Goal: Task Accomplishment & Management: Complete application form

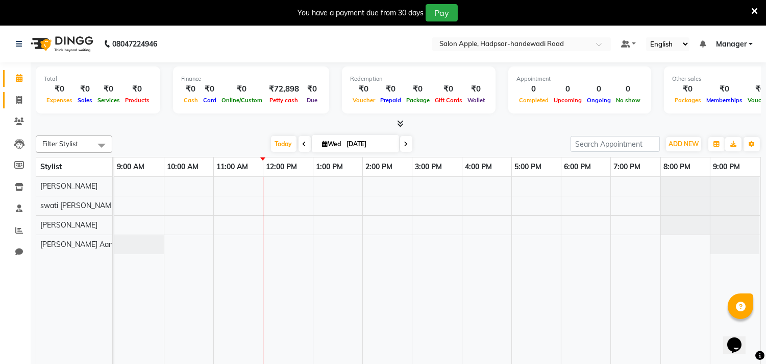
click at [23, 92] on link "Invoice" at bounding box center [15, 100] width 25 height 17
select select "7195"
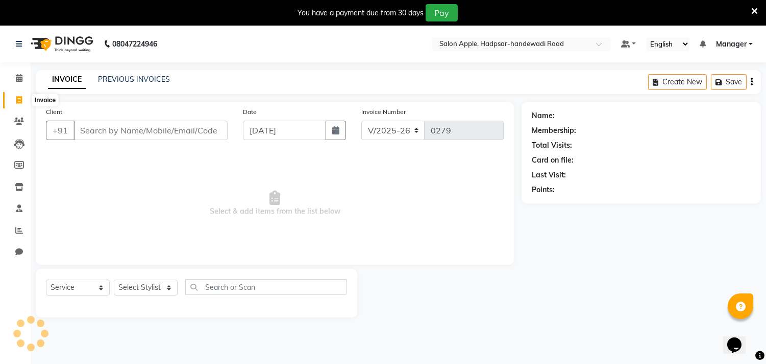
select select "product"
select select "62815"
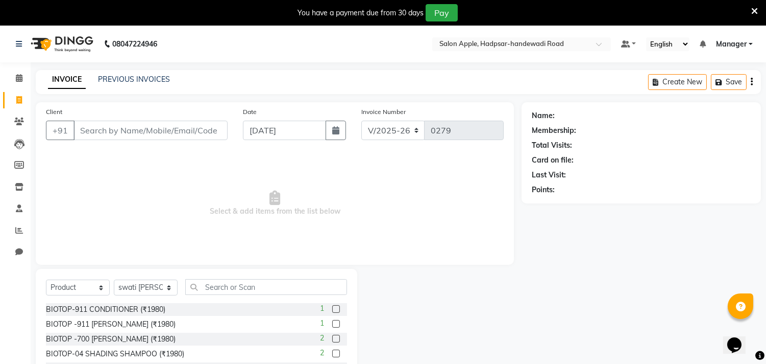
click at [133, 129] on input "Client" at bounding box center [151, 129] width 154 height 19
click at [176, 136] on input "Client" at bounding box center [151, 129] width 154 height 19
type input "9404360038"
click at [200, 123] on button "Add Client" at bounding box center [201, 129] width 53 height 19
select select "22"
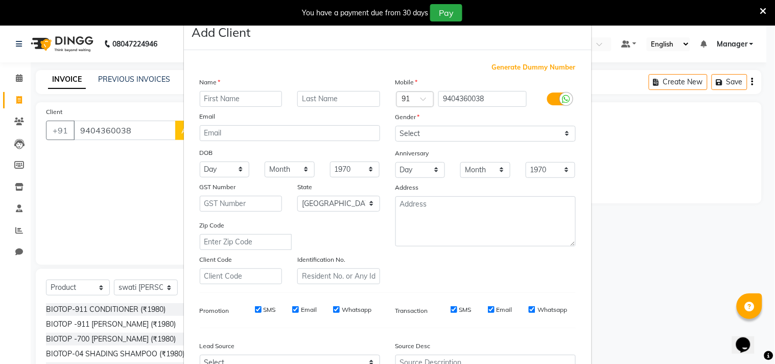
click at [218, 104] on input "text" at bounding box center [241, 99] width 83 height 16
type input "[PERSON_NAME]"
click at [318, 101] on input "text" at bounding box center [338, 99] width 83 height 16
type input "sir"
click at [429, 131] on select "Select [DEMOGRAPHIC_DATA] [DEMOGRAPHIC_DATA] Other Prefer Not To Say" at bounding box center [485, 134] width 180 height 16
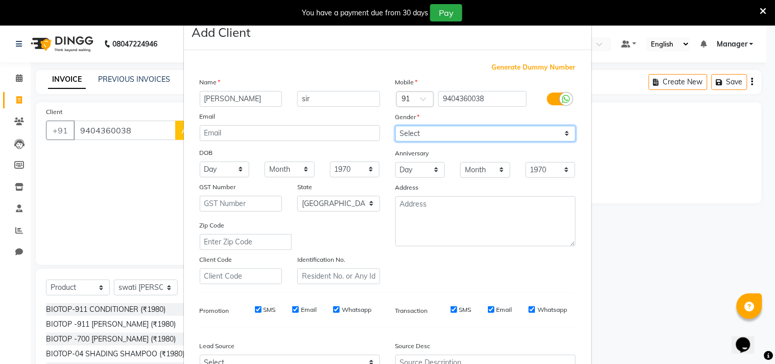
select select "[DEMOGRAPHIC_DATA]"
click at [395, 126] on select "Select [DEMOGRAPHIC_DATA] [DEMOGRAPHIC_DATA] Other Prefer Not To Say" at bounding box center [485, 134] width 180 height 16
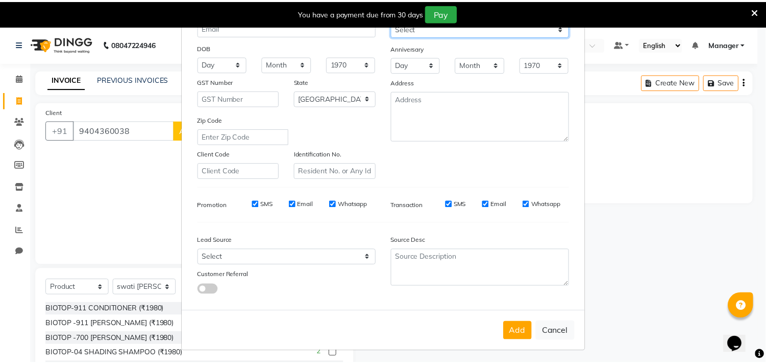
scroll to position [108, 0]
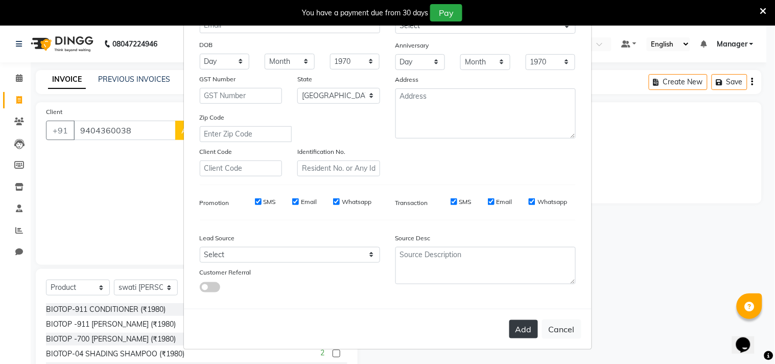
click at [524, 333] on button "Add" at bounding box center [523, 329] width 29 height 18
select select
select select "null"
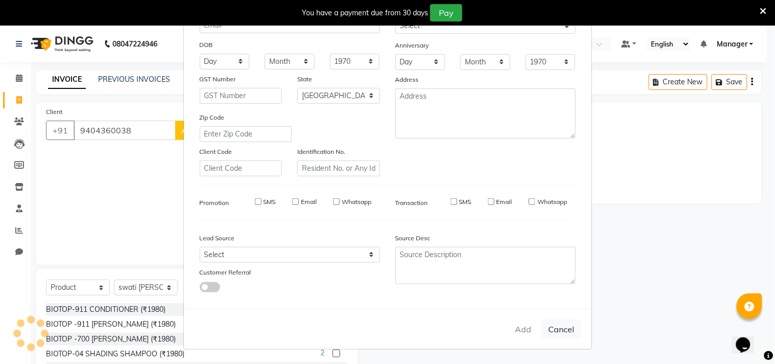
select select
checkbox input "false"
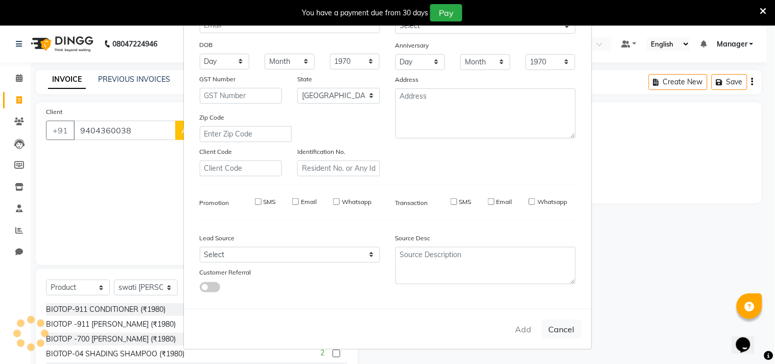
checkbox input "false"
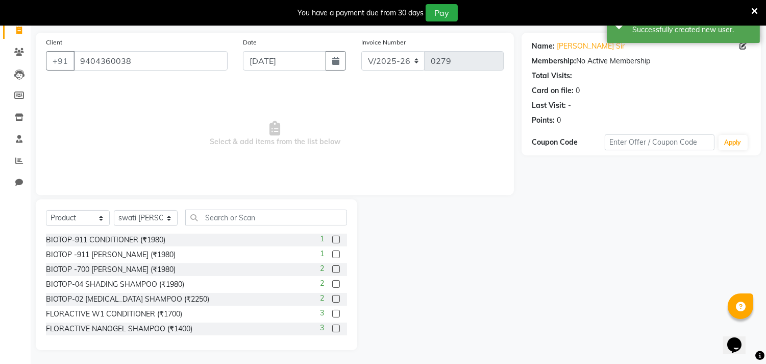
scroll to position [70, 0]
click at [89, 216] on select "Select Service Product Membership Package Voucher Prepaid Gift Card" at bounding box center [78, 217] width 64 height 16
select select "service"
click at [46, 209] on select "Select Service Product Membership Package Voucher Prepaid Gift Card" at bounding box center [78, 217] width 64 height 16
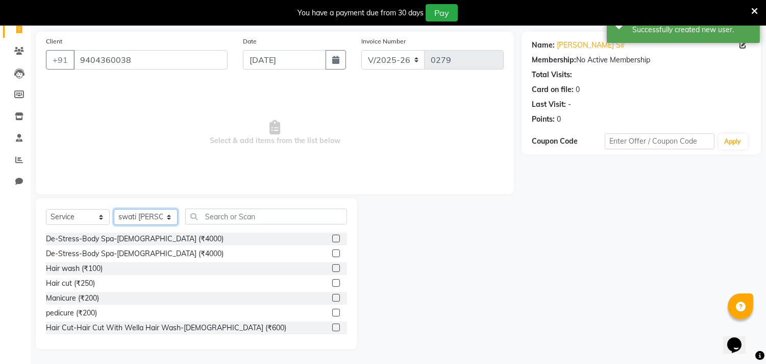
click at [170, 216] on select "Select Stylist [PERSON_NAME] Manager radha [PERSON_NAME] [PERSON_NAME] swati [P…" at bounding box center [146, 217] width 64 height 16
select select "62817"
click at [114, 209] on select "Select Stylist [PERSON_NAME] Manager radha [PERSON_NAME] [PERSON_NAME] swati [P…" at bounding box center [146, 217] width 64 height 16
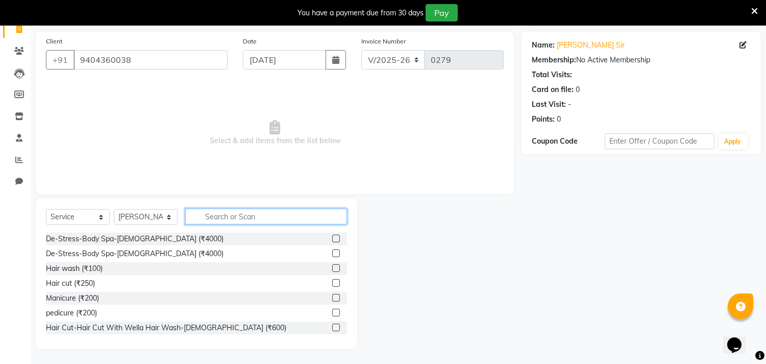
click at [246, 218] on input "text" at bounding box center [266, 216] width 162 height 16
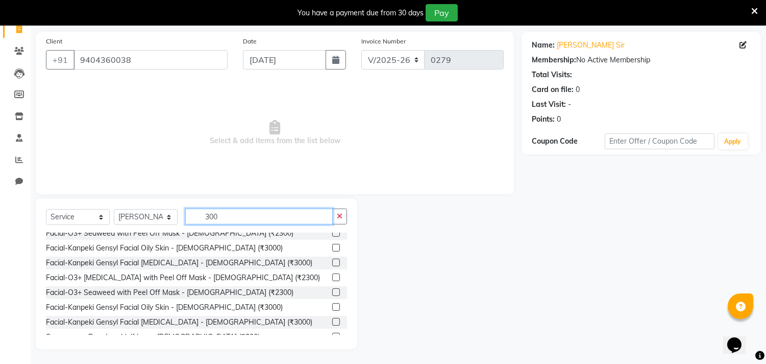
scroll to position [149, 0]
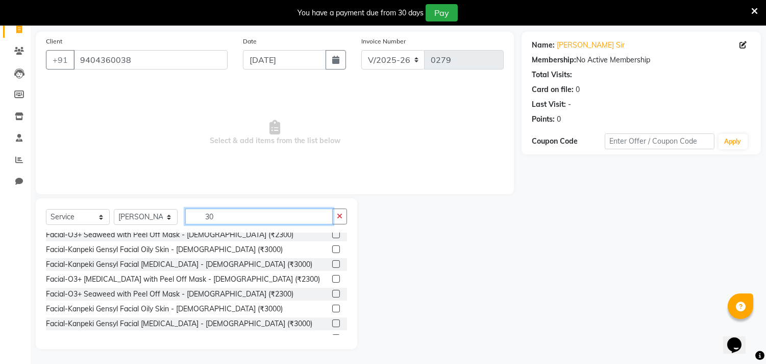
type input "3"
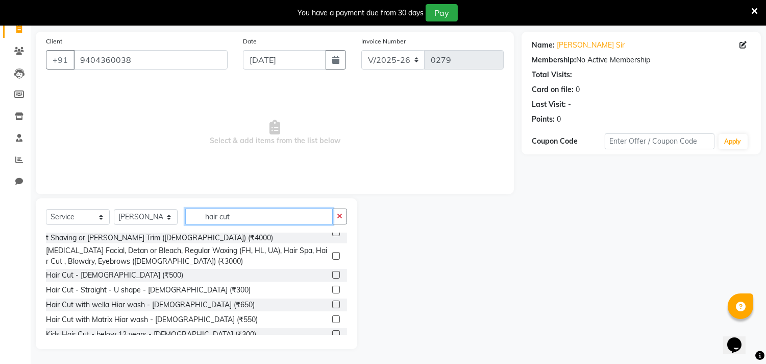
scroll to position [334, 0]
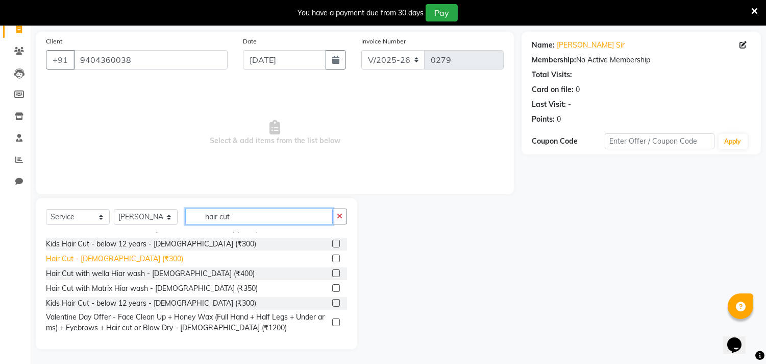
type input "hair cut"
click at [99, 253] on div "Hair Cut - [DEMOGRAPHIC_DATA] (₹300)" at bounding box center [114, 258] width 137 height 11
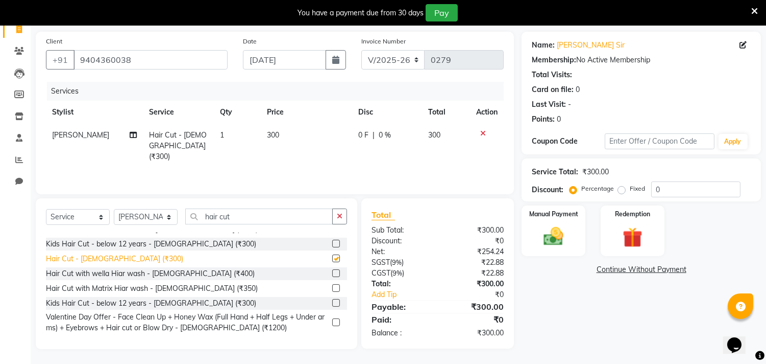
checkbox input "false"
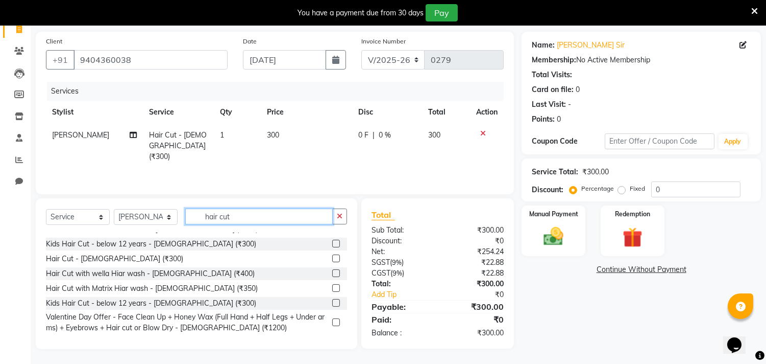
click at [281, 211] on input "hair cut" at bounding box center [259, 216] width 148 height 16
type input "h"
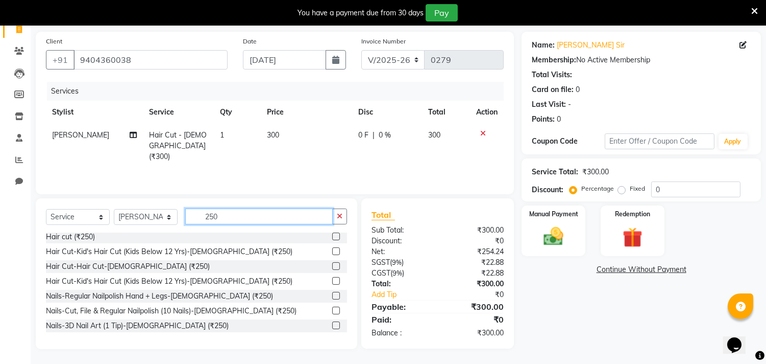
scroll to position [0, 0]
type input "2"
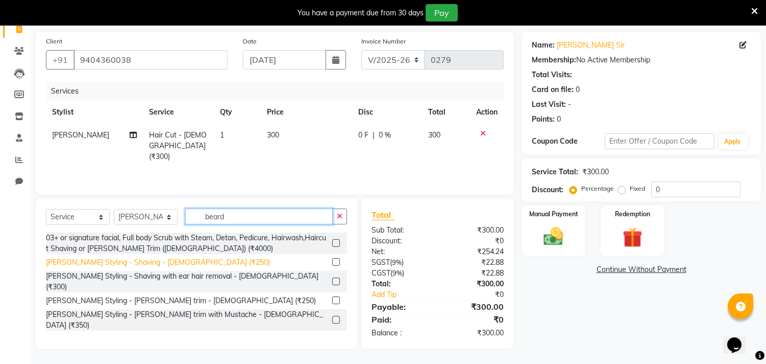
type input "beard"
click at [163, 263] on div "[PERSON_NAME] Styling - Shaving - [DEMOGRAPHIC_DATA] (₹250)" at bounding box center [158, 262] width 224 height 11
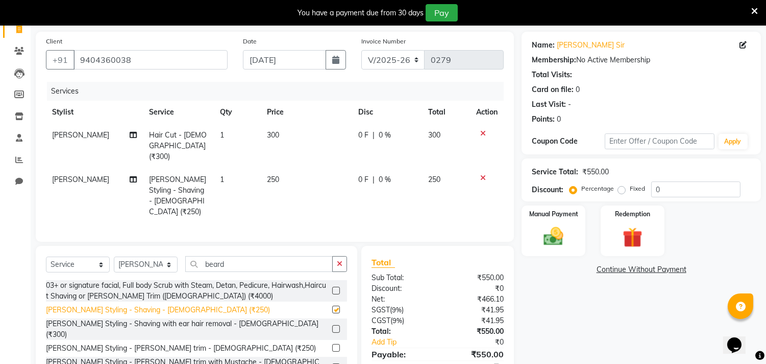
checkbox input "false"
click at [560, 228] on img at bounding box center [554, 237] width 34 height 24
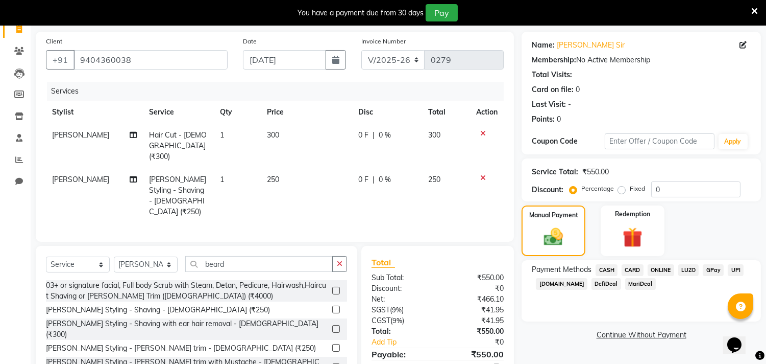
click at [666, 264] on span "ONLINE" at bounding box center [661, 270] width 27 height 12
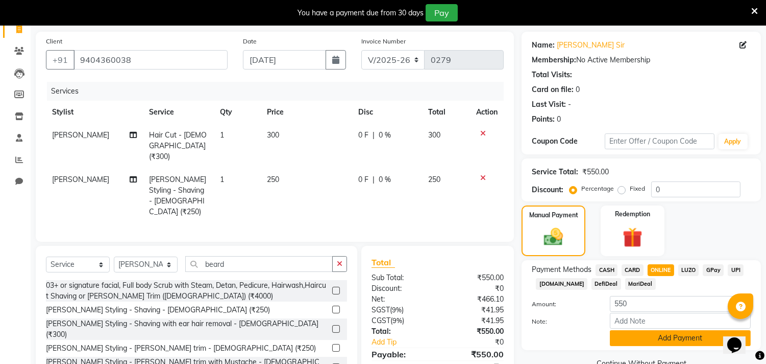
click at [676, 335] on button "Add Payment" at bounding box center [680, 338] width 141 height 16
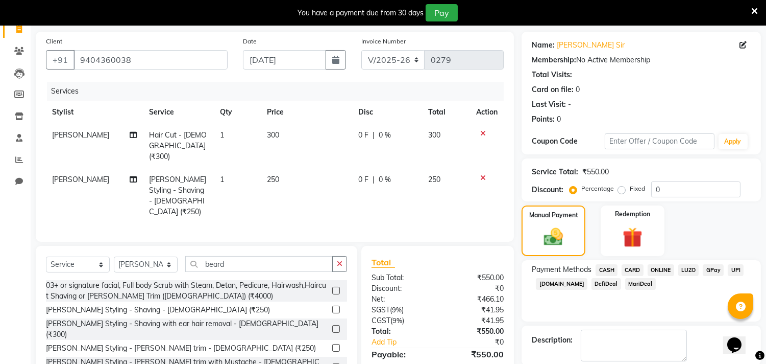
scroll to position [126, 0]
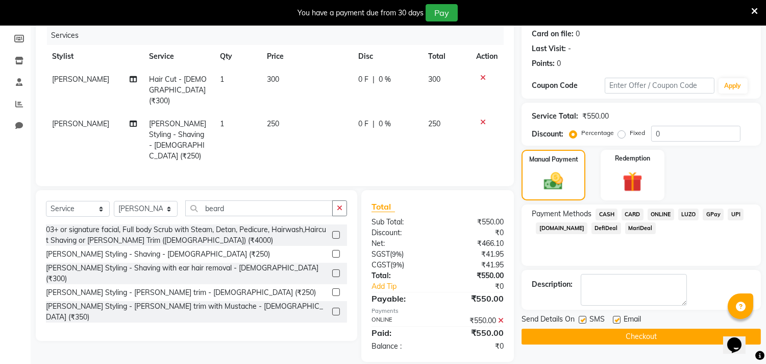
click at [664, 335] on button "Checkout" at bounding box center [641, 336] width 239 height 16
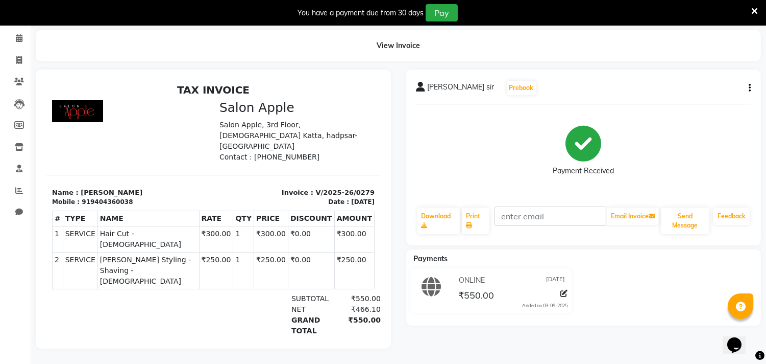
click at [757, 7] on icon at bounding box center [755, 11] width 7 height 9
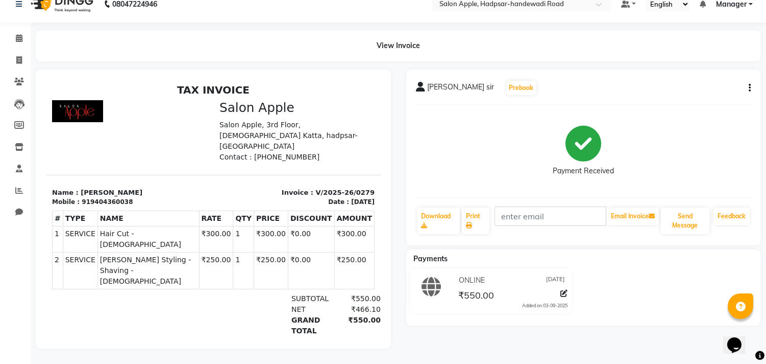
click at [92, 187] on p "Name : [PERSON_NAME]" at bounding box center [129, 192] width 155 height 10
click at [116, 187] on p "Name : [PERSON_NAME]" at bounding box center [129, 192] width 155 height 10
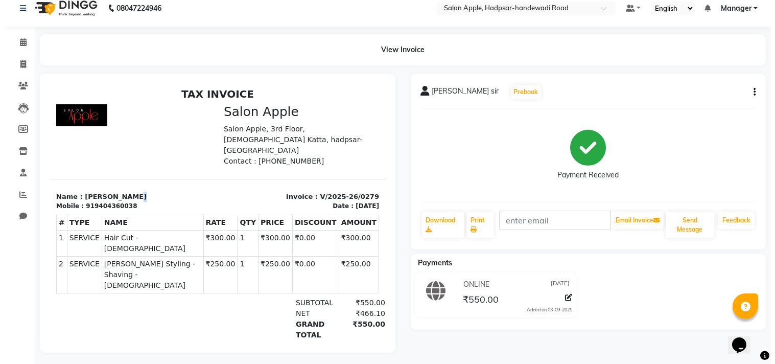
scroll to position [0, 0]
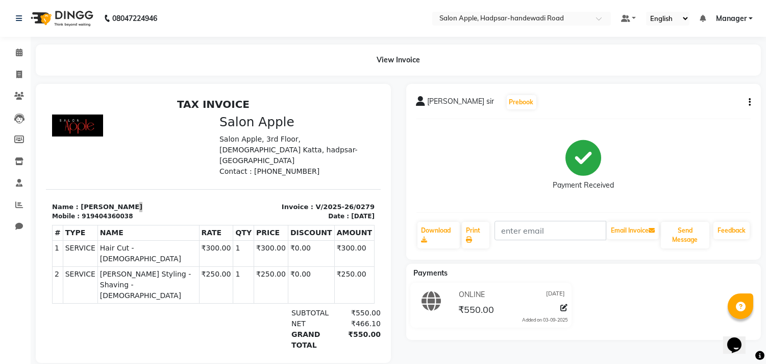
click at [750, 97] on button "button" at bounding box center [748, 102] width 6 height 11
drag, startPoint x: 652, startPoint y: 125, endPoint x: 632, endPoint y: 117, distance: 21.6
click at [652, 124] on div "[PERSON_NAME] sir Prebook Payment Received Download Print Email Invoice Send Me…" at bounding box center [583, 172] width 355 height 176
click at [17, 99] on icon at bounding box center [19, 96] width 10 height 8
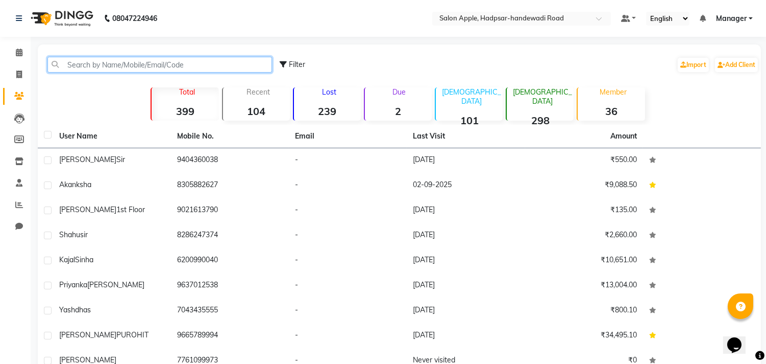
click at [118, 63] on input "text" at bounding box center [159, 65] width 225 height 16
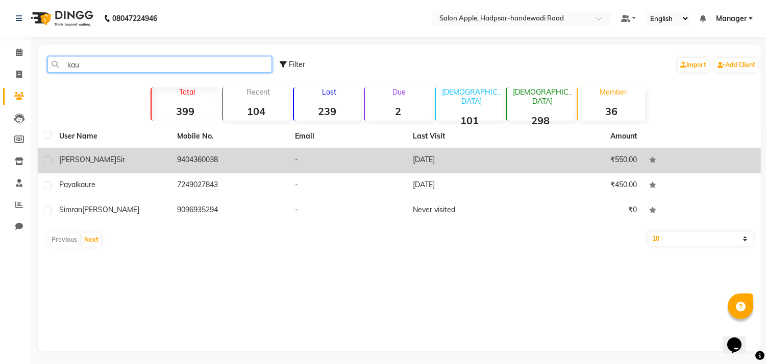
type input "kau"
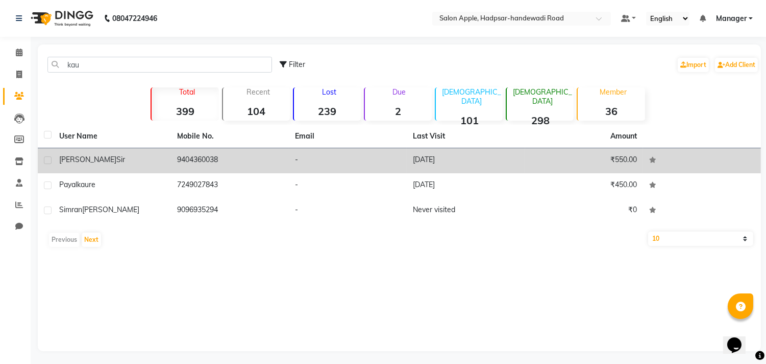
click at [116, 161] on span "sir" at bounding box center [120, 159] width 9 height 9
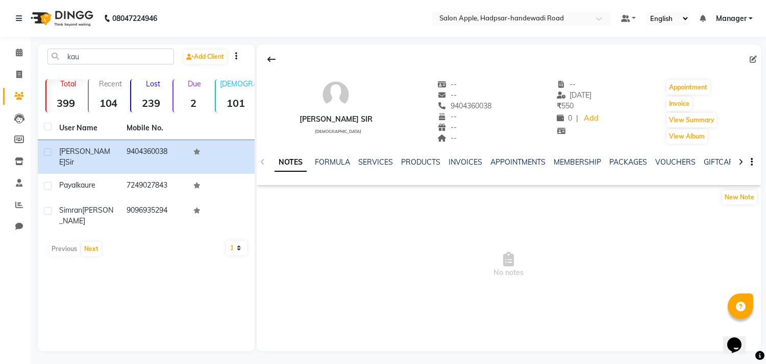
click at [339, 114] on div "[PERSON_NAME] sir [DEMOGRAPHIC_DATA]" at bounding box center [336, 111] width 73 height 65
click at [342, 118] on div "[PERSON_NAME] sir" at bounding box center [336, 119] width 73 height 11
click at [352, 118] on div "[PERSON_NAME] sir" at bounding box center [336, 119] width 73 height 11
click at [211, 56] on link "Add Client" at bounding box center [205, 57] width 43 height 14
select select "22"
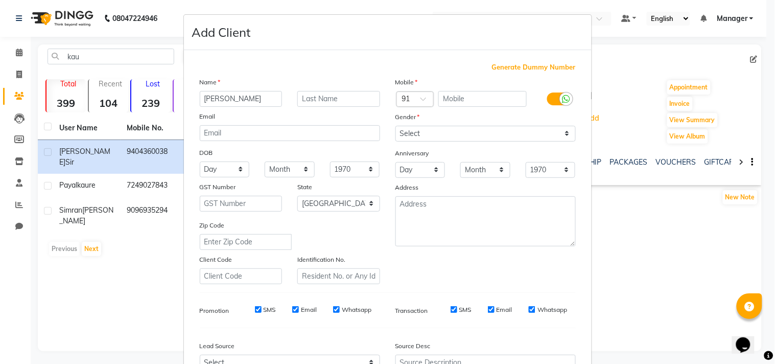
type input "[PERSON_NAME]"
click at [323, 98] on input "text" at bounding box center [338, 99] width 83 height 16
click at [648, 273] on ngb-modal-window "Add Client Generate Dummy Number Name [PERSON_NAME] Email DOB Day 01 02 03 04 0…" at bounding box center [387, 182] width 775 height 364
click at [349, 98] on input "text" at bounding box center [338, 99] width 83 height 16
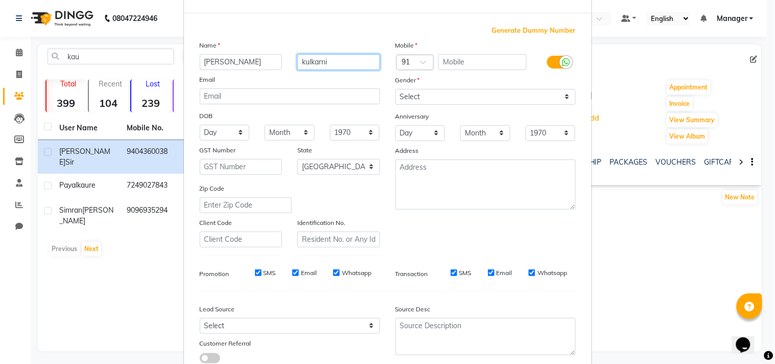
scroll to position [57, 0]
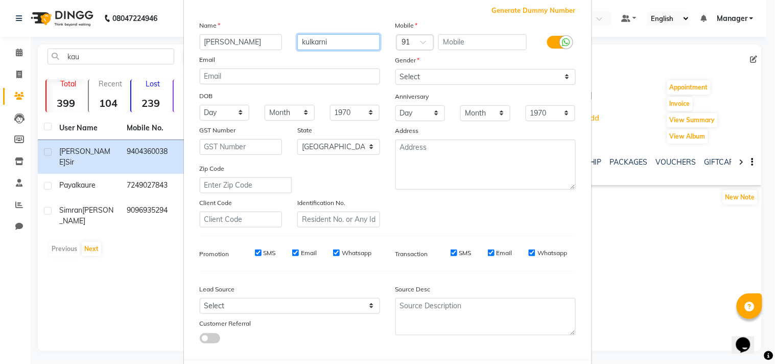
type input "kulkarni"
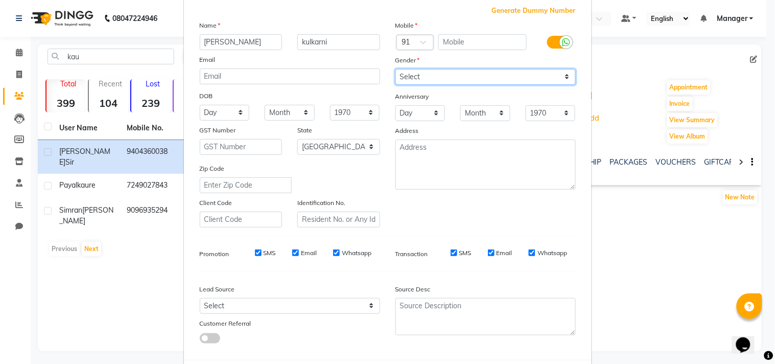
click at [449, 78] on select "Select [DEMOGRAPHIC_DATA] [DEMOGRAPHIC_DATA] Other Prefer Not To Say" at bounding box center [485, 77] width 180 height 16
select select "[DEMOGRAPHIC_DATA]"
click at [395, 69] on select "Select [DEMOGRAPHIC_DATA] [DEMOGRAPHIC_DATA] Other Prefer Not To Say" at bounding box center [485, 77] width 180 height 16
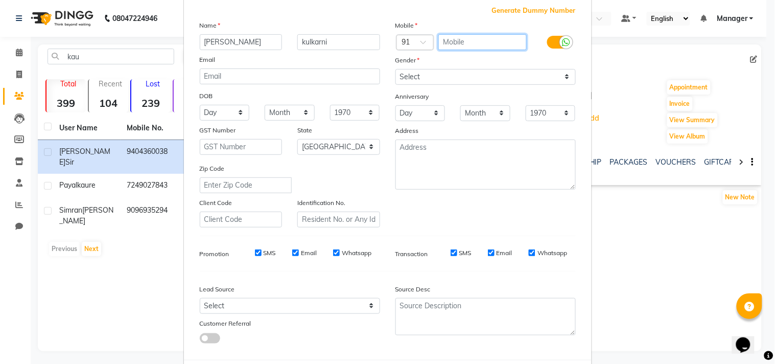
click at [450, 39] on input "text" at bounding box center [482, 42] width 88 height 16
click at [127, 148] on ngb-modal-window "Add Client Generate Dummy Number Name [PERSON_NAME] Email DOB Day 01 02 03 04 0…" at bounding box center [387, 182] width 775 height 364
drag, startPoint x: 128, startPoint y: 149, endPoint x: 145, endPoint y: 156, distance: 18.8
click at [153, 156] on ngb-modal-window "Add Client Generate Dummy Number Name [PERSON_NAME] Email DOB Day 01 02 03 04 0…" at bounding box center [387, 182] width 775 height 364
click at [133, 154] on ngb-modal-window "Add Client Generate Dummy Number Name [PERSON_NAME] Email DOB Day 01 02 03 04 0…" at bounding box center [387, 182] width 775 height 364
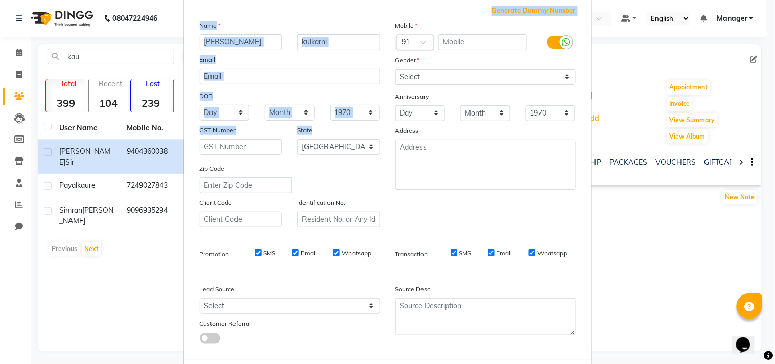
drag, startPoint x: 126, startPoint y: 148, endPoint x: 191, endPoint y: 153, distance: 65.6
click at [186, 153] on ngb-modal-window "Add Client Generate Dummy Number Name [PERSON_NAME] Email DOB Day 01 02 03 04 0…" at bounding box center [387, 182] width 775 height 364
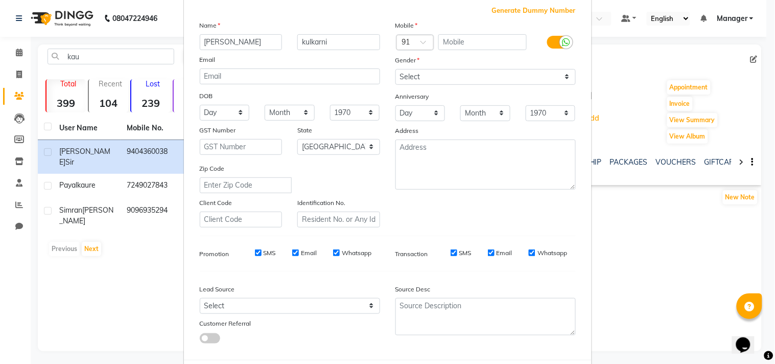
click at [130, 252] on ngb-modal-window "Add Client Generate Dummy Number Name [PERSON_NAME] Email DOB Day 01 02 03 04 0…" at bounding box center [387, 182] width 775 height 364
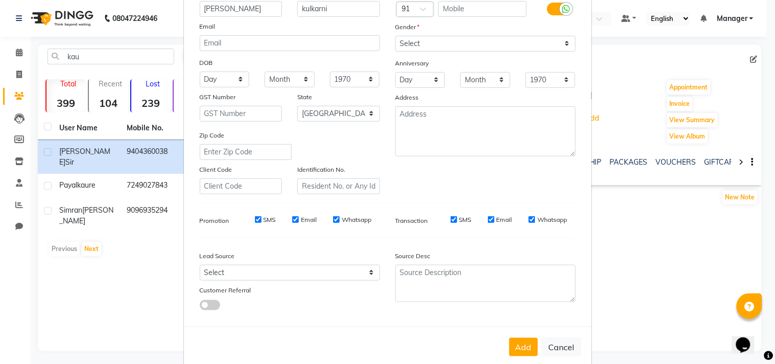
scroll to position [108, 0]
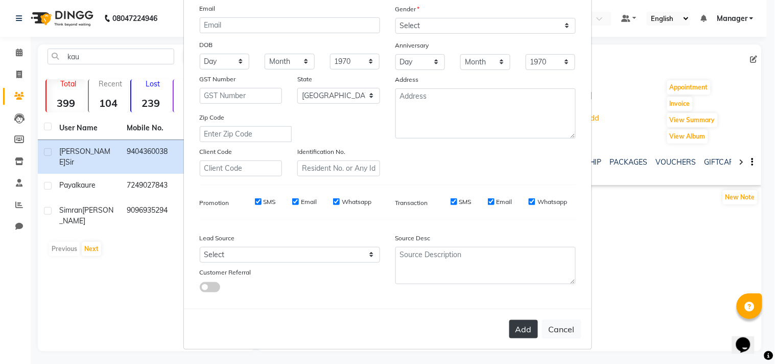
click at [509, 334] on button "Add" at bounding box center [523, 329] width 29 height 18
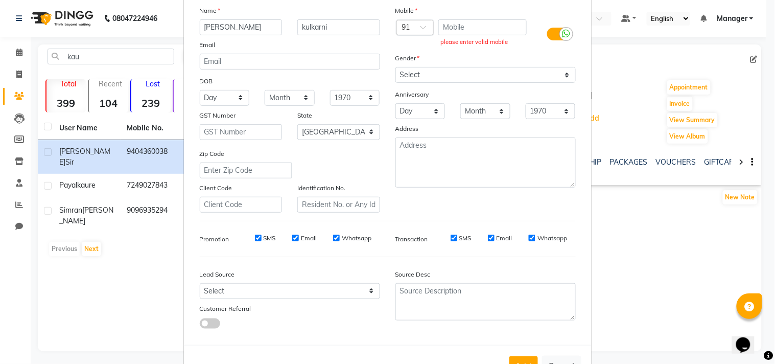
scroll to position [52, 0]
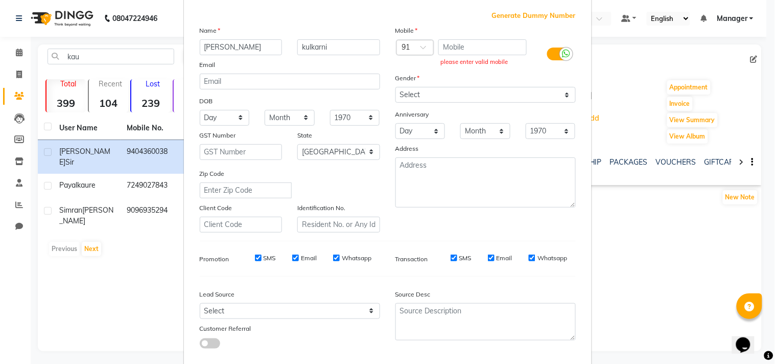
drag, startPoint x: 166, startPoint y: 151, endPoint x: 134, endPoint y: 140, distance: 33.9
click at [134, 140] on ngb-modal-window "Add Client Generate Dummy Number Name [PERSON_NAME] Email DOB Day 01 02 03 04 0…" at bounding box center [387, 182] width 775 height 364
click at [138, 146] on ngb-modal-window "Add Client Generate Dummy Number Name [PERSON_NAME] Email DOB Day 01 02 03 04 0…" at bounding box center [387, 182] width 775 height 364
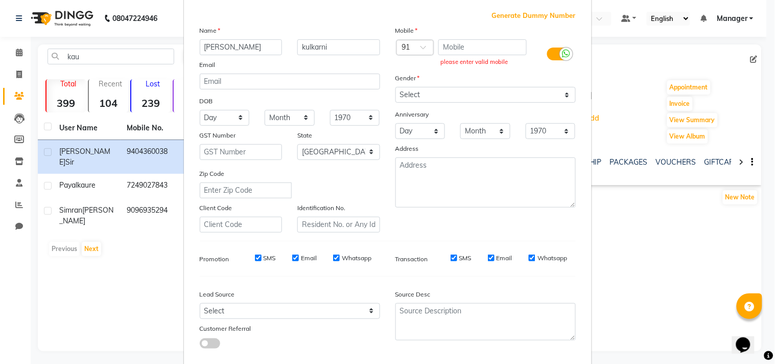
click at [138, 146] on ngb-modal-window "Add Client Generate Dummy Number Name [PERSON_NAME] Email DOB Day 01 02 03 04 0…" at bounding box center [387, 182] width 775 height 364
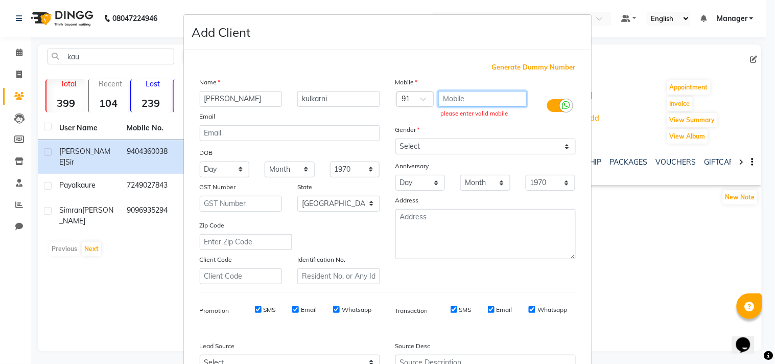
click at [465, 95] on input "text" at bounding box center [482, 99] width 88 height 16
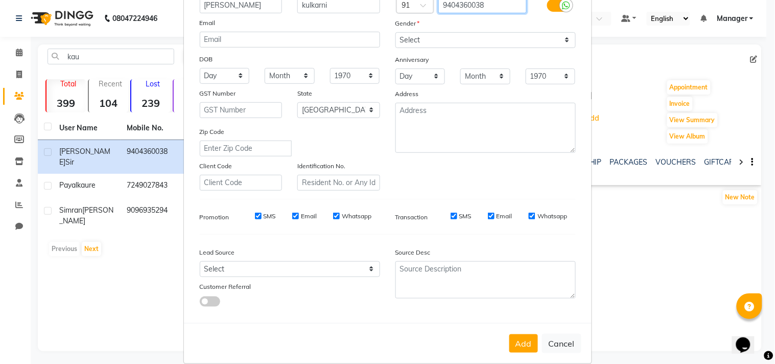
scroll to position [108, 0]
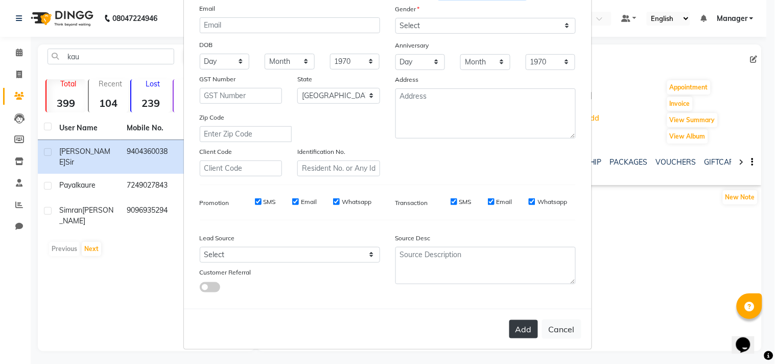
type input "9404360038"
click at [526, 334] on button "Add" at bounding box center [523, 329] width 29 height 18
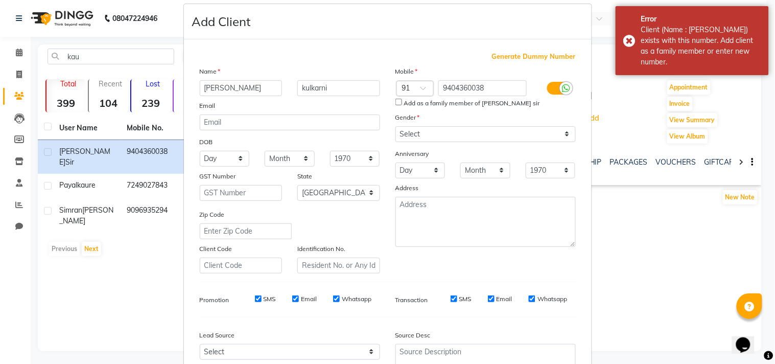
scroll to position [0, 0]
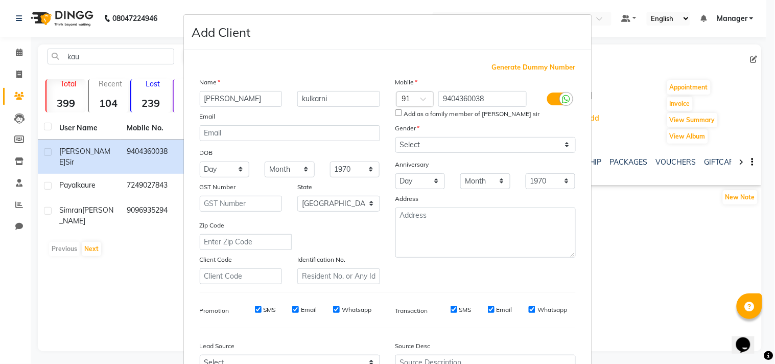
click at [627, 281] on ngb-modal-window "Add Client Generate Dummy Number Name [PERSON_NAME] Email DOB Day 01 02 03 04 0…" at bounding box center [387, 182] width 775 height 364
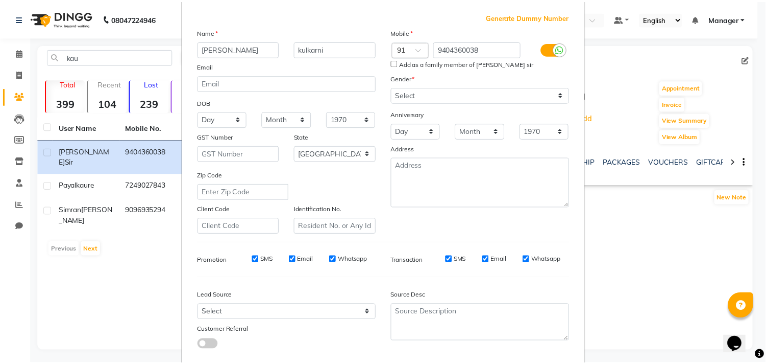
scroll to position [108, 0]
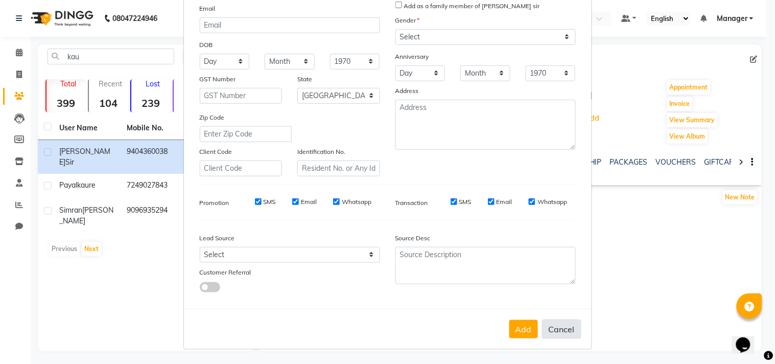
click at [548, 320] on button "Cancel" at bounding box center [561, 328] width 39 height 19
select select
select select "null"
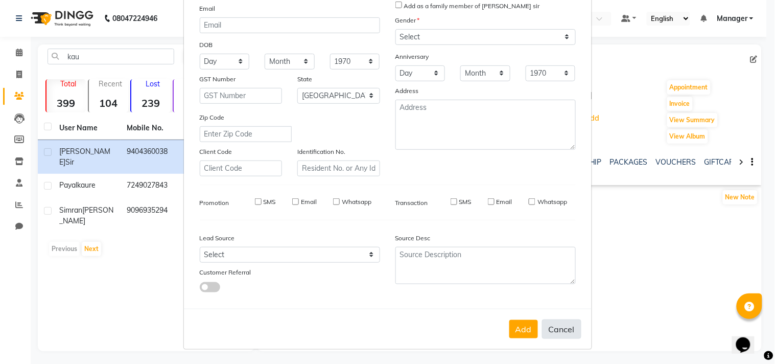
select select
checkbox input "false"
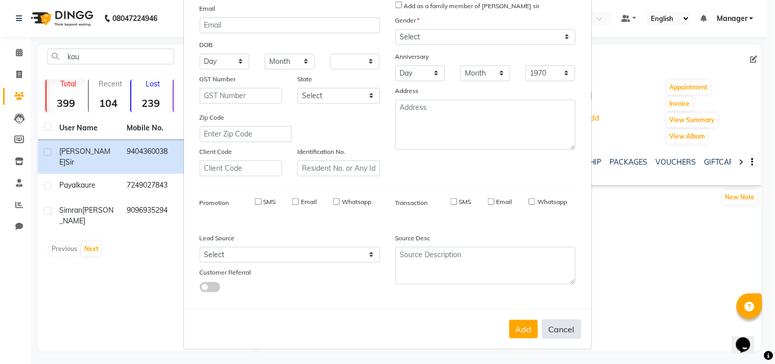
checkbox input "false"
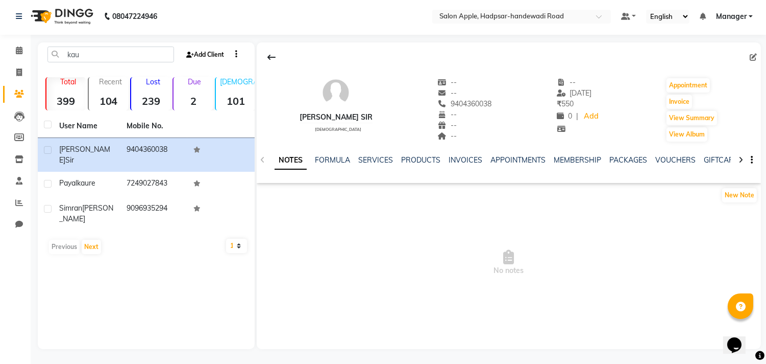
scroll to position [0, 0]
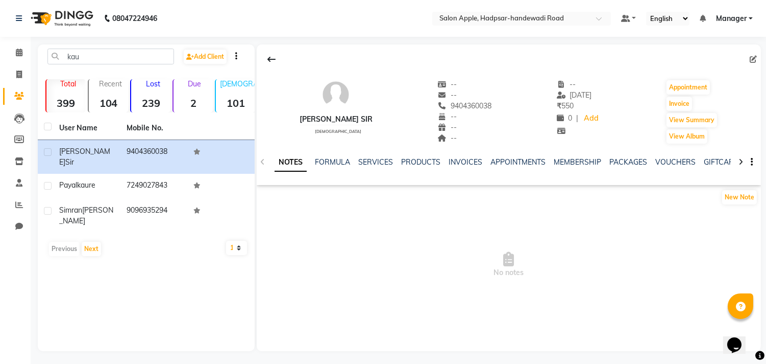
click at [153, 84] on p "Lost" at bounding box center [152, 83] width 35 height 9
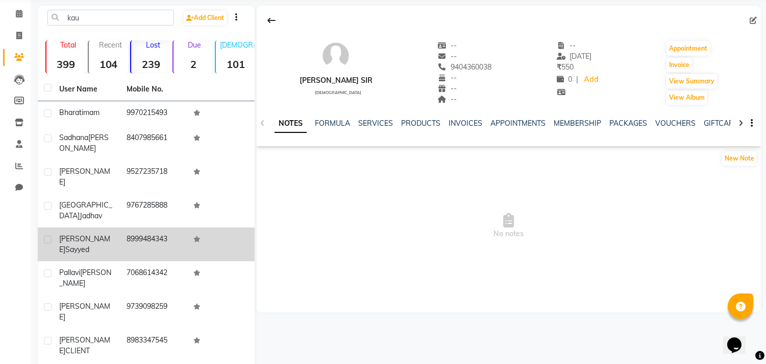
scroll to position [87, 0]
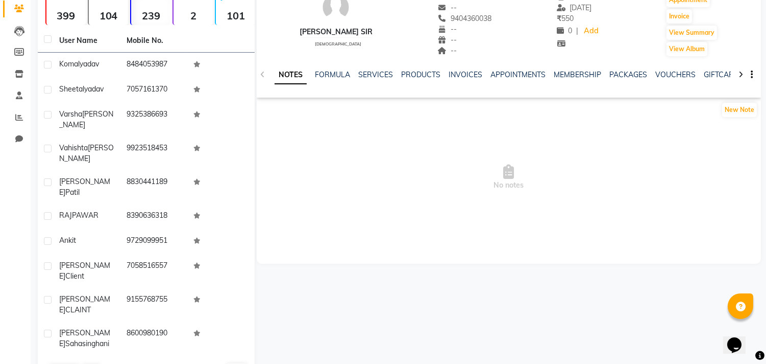
click at [83, 363] on div "Previous Next" at bounding box center [146, 371] width 209 height 16
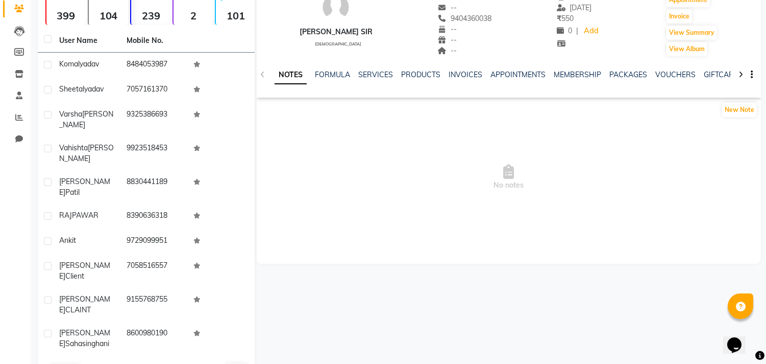
click at [89, 363] on button "Next" at bounding box center [91, 371] width 19 height 14
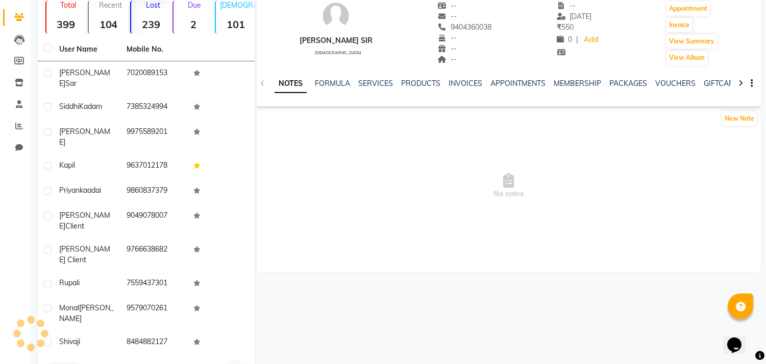
click at [89, 363] on button "Next" at bounding box center [91, 371] width 19 height 14
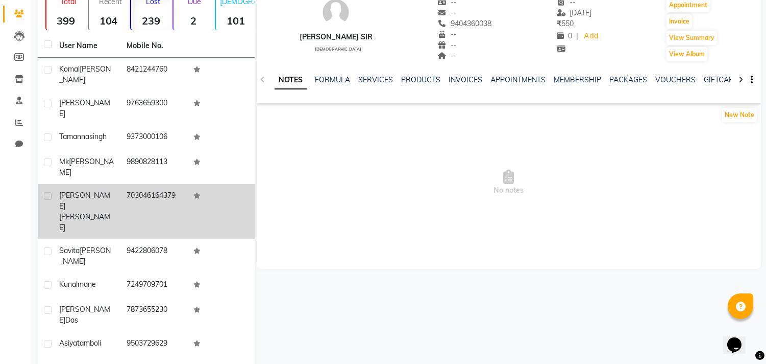
scroll to position [96, 0]
